Goal: Find contact information: Find contact information

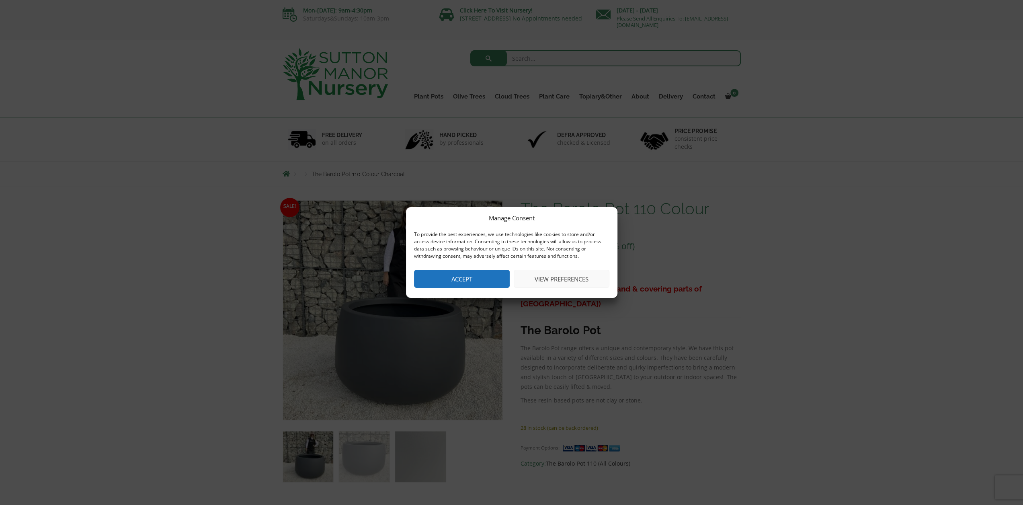
click at [450, 281] on button "Accept" at bounding box center [462, 279] width 96 height 18
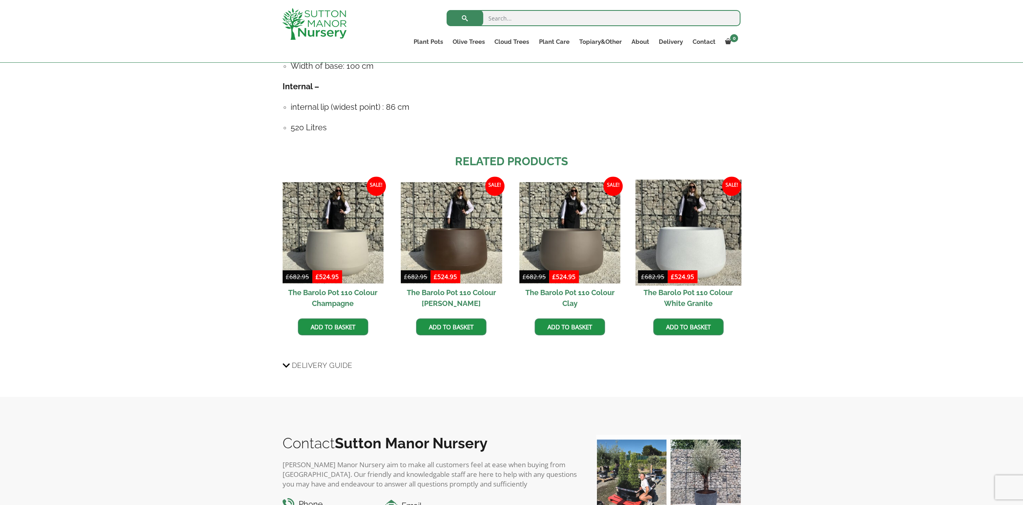
scroll to position [562, 0]
click at [680, 239] on img at bounding box center [688, 232] width 106 height 106
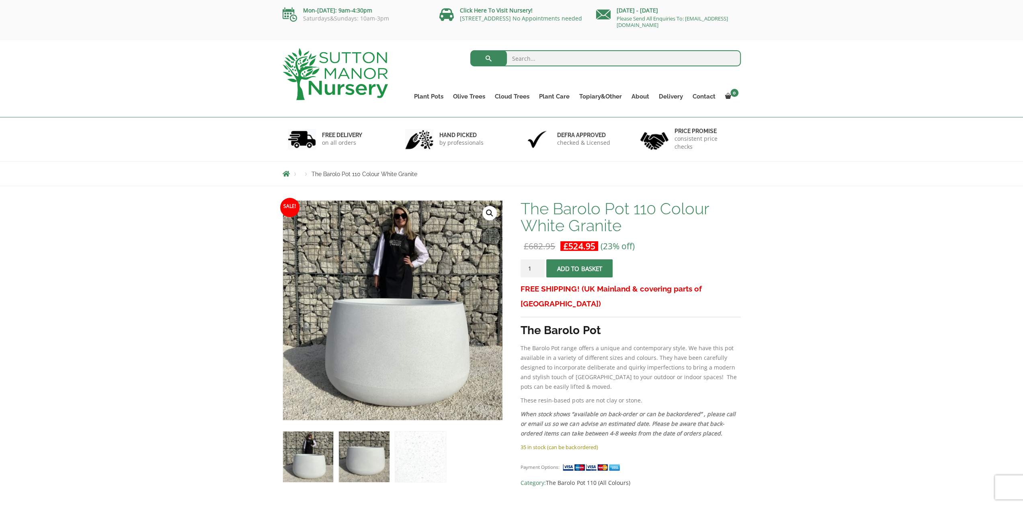
click at [370, 464] on img at bounding box center [364, 456] width 50 height 50
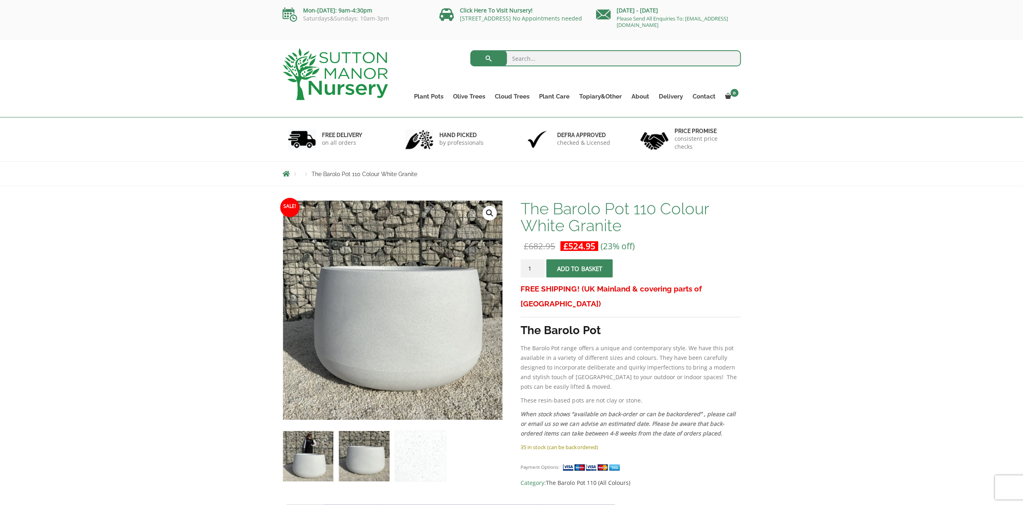
click at [287, 476] on img at bounding box center [308, 456] width 50 height 50
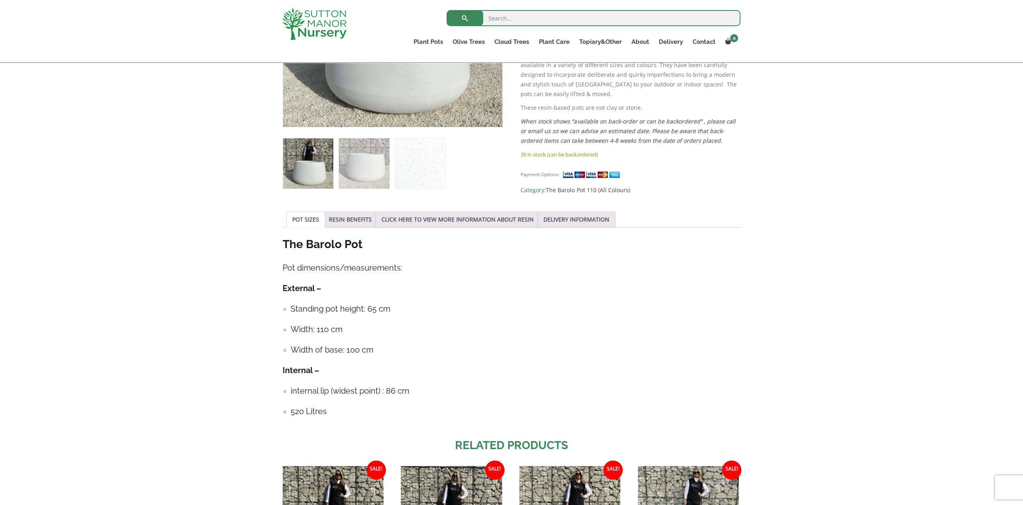
scroll to position [281, 0]
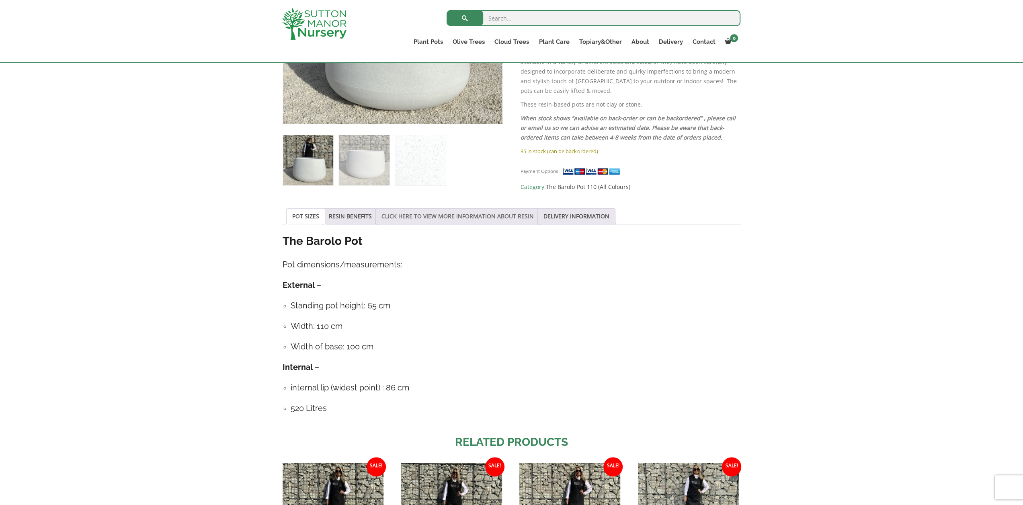
click at [466, 216] on link "CLICK HERE TO VIEW MORE INFORMATION ABOUT RESIN" at bounding box center [457, 216] width 152 height 15
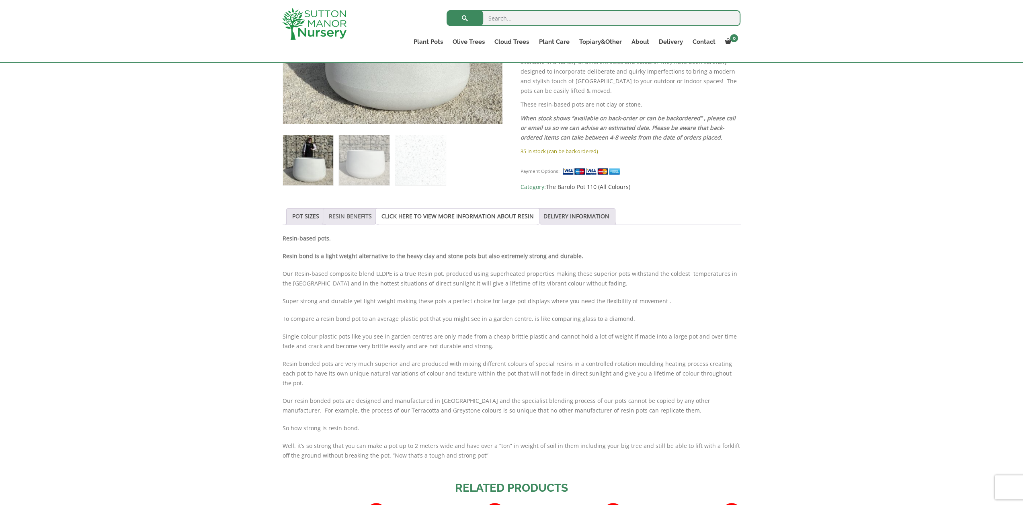
click at [342, 215] on link "RESIN BENEFITS" at bounding box center [350, 216] width 43 height 15
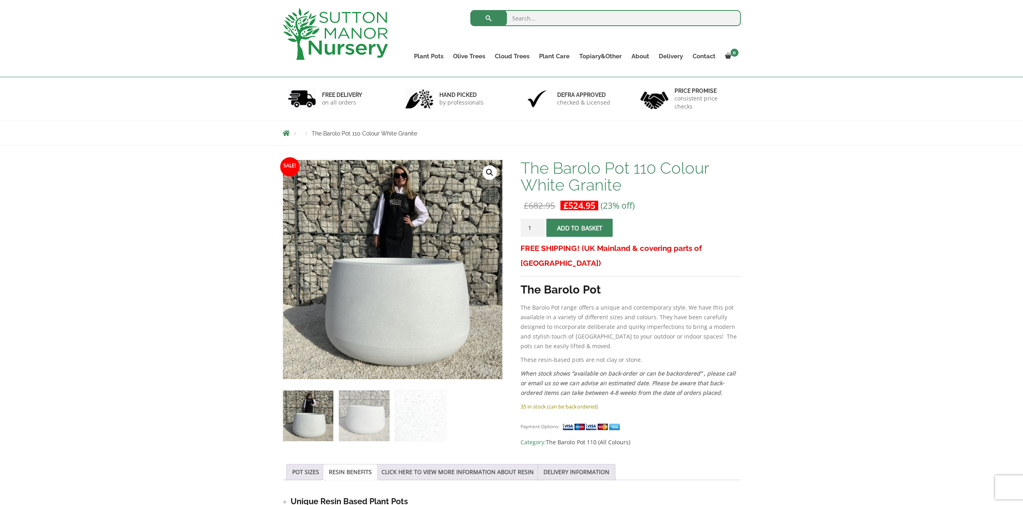
scroll to position [0, 0]
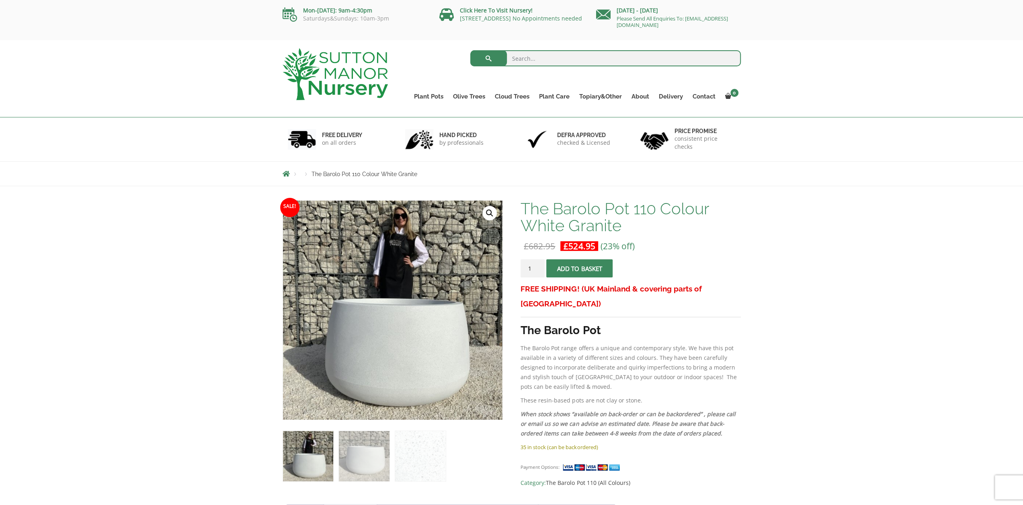
drag, startPoint x: 395, startPoint y: 48, endPoint x: 409, endPoint y: 53, distance: 14.8
click at [395, 48] on div "Search for: Plant Pots Resin Bonded Pots The Amalfi Pots The Milan Pots The Cap…" at bounding box center [570, 78] width 353 height 77
click at [492, 12] on link "Click Here To Visit Nursery!" at bounding box center [496, 10] width 73 height 8
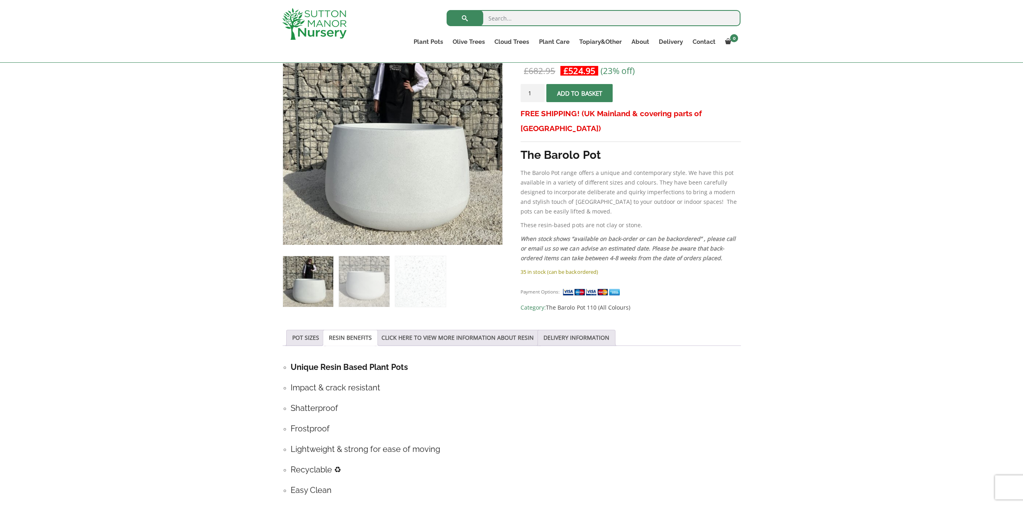
scroll to position [241, 0]
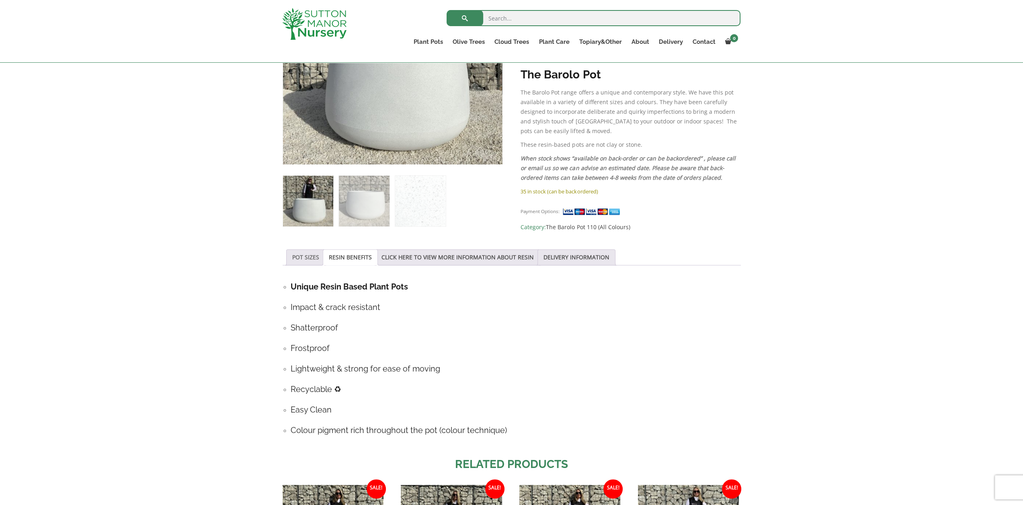
click at [293, 252] on link "POT SIZES" at bounding box center [305, 257] width 27 height 15
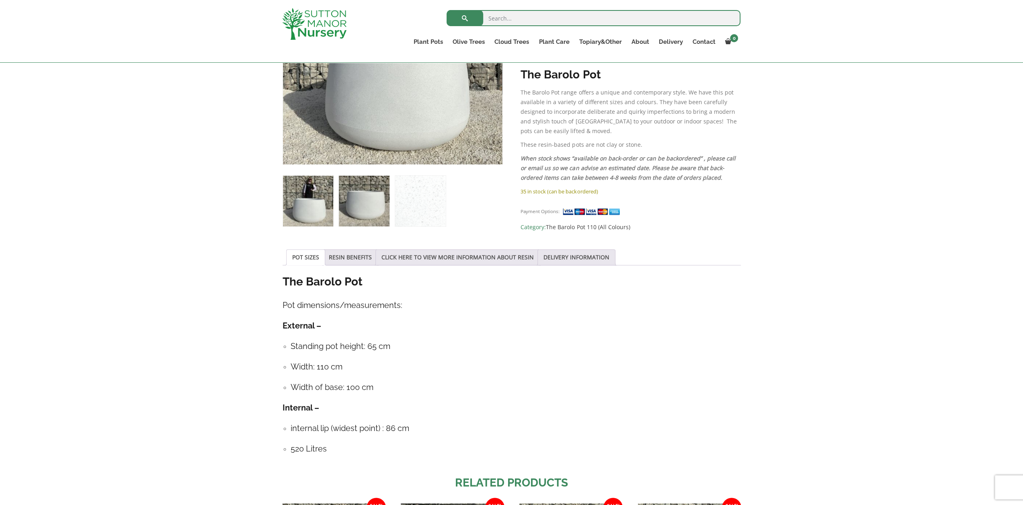
scroll to position [0, 0]
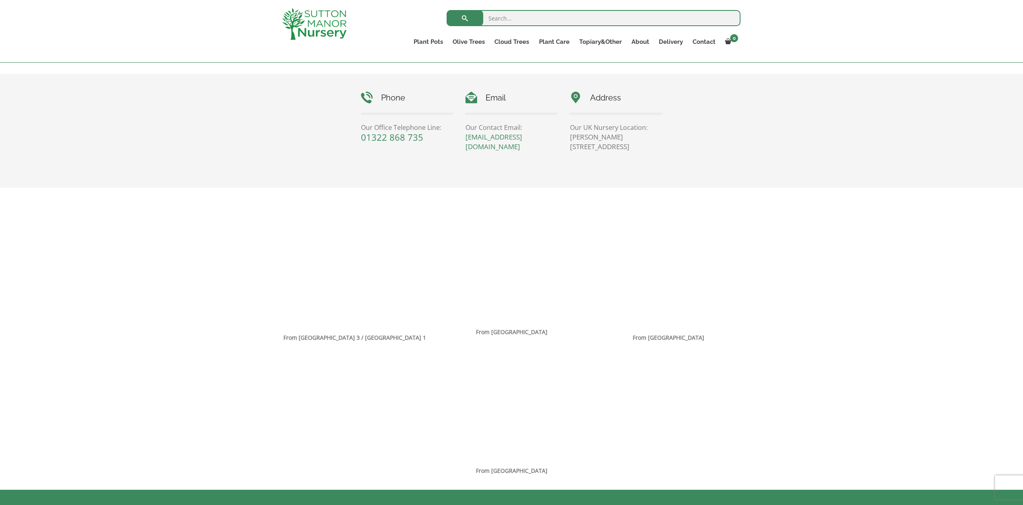
scroll to position [452, 0]
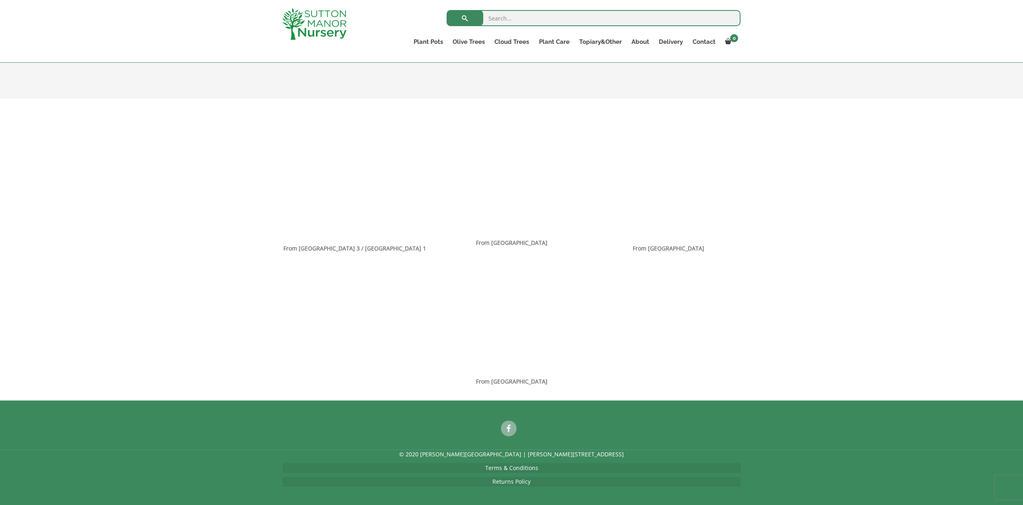
click at [353, 300] on div "From [GEOGRAPHIC_DATA]" at bounding box center [511, 313] width 470 height 145
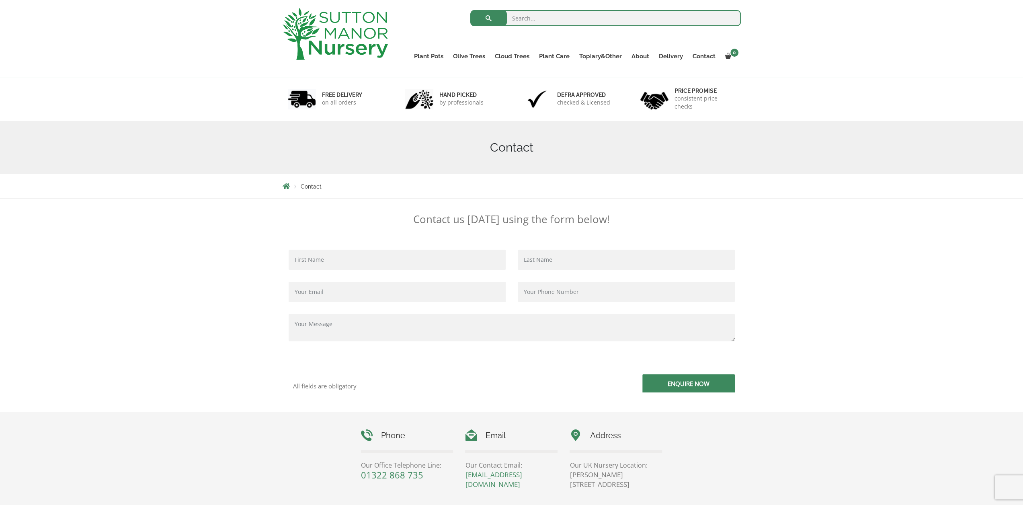
scroll to position [0, 0]
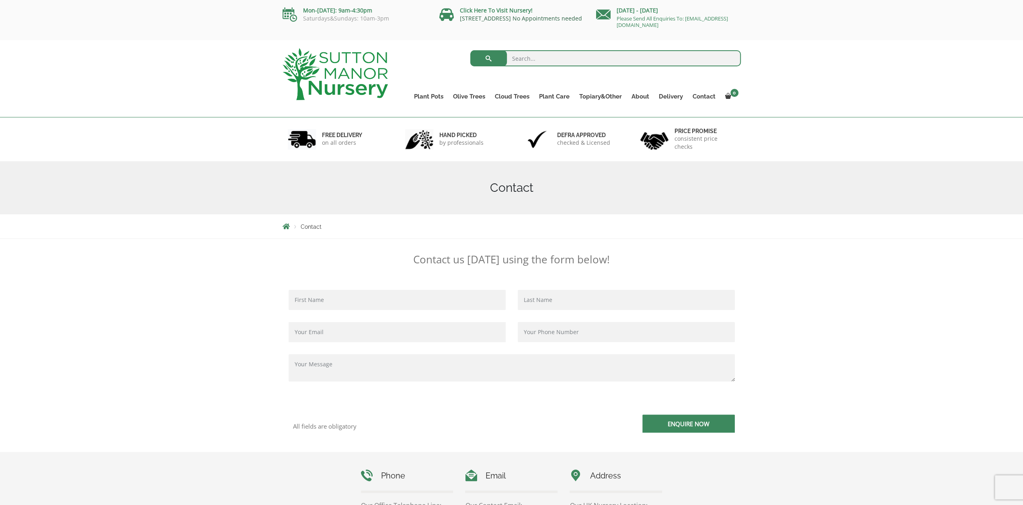
click at [504, 19] on link "[STREET_ADDRESS] No Appointments needed" at bounding box center [521, 18] width 122 height 8
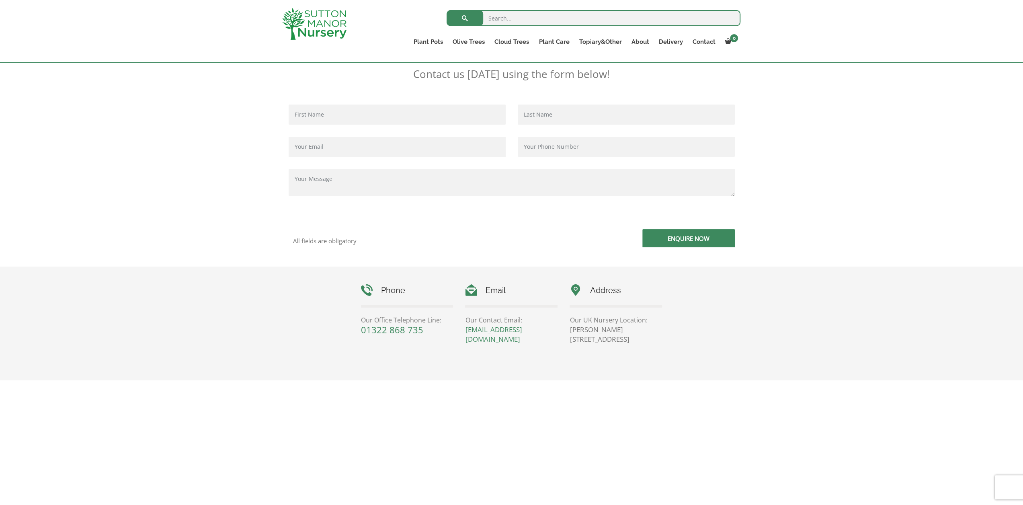
scroll to position [201, 0]
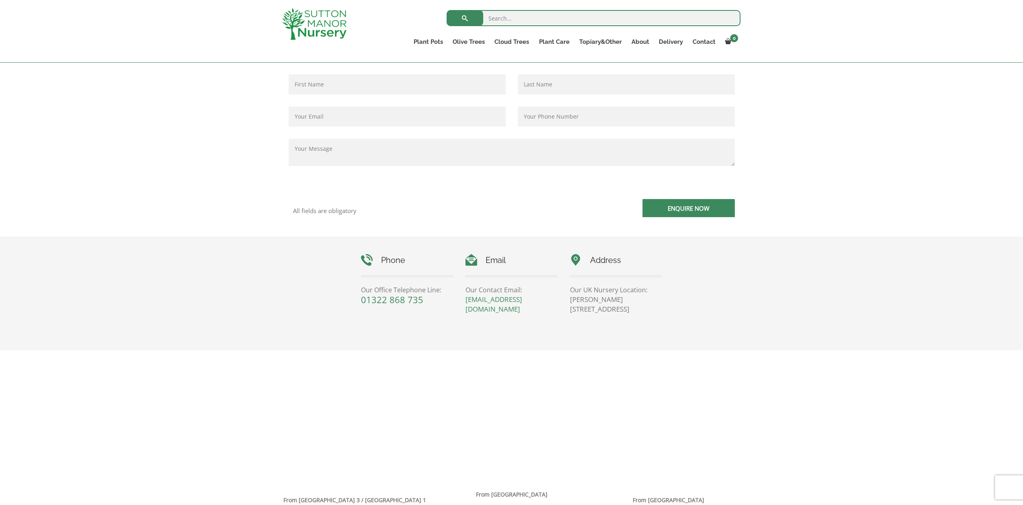
drag, startPoint x: 638, startPoint y: 309, endPoint x: 569, endPoint y: 303, distance: 69.0
click at [569, 303] on p "[PERSON_NAME][STREET_ADDRESS]" at bounding box center [615, 304] width 92 height 19
